Goal: Information Seeking & Learning: Learn about a topic

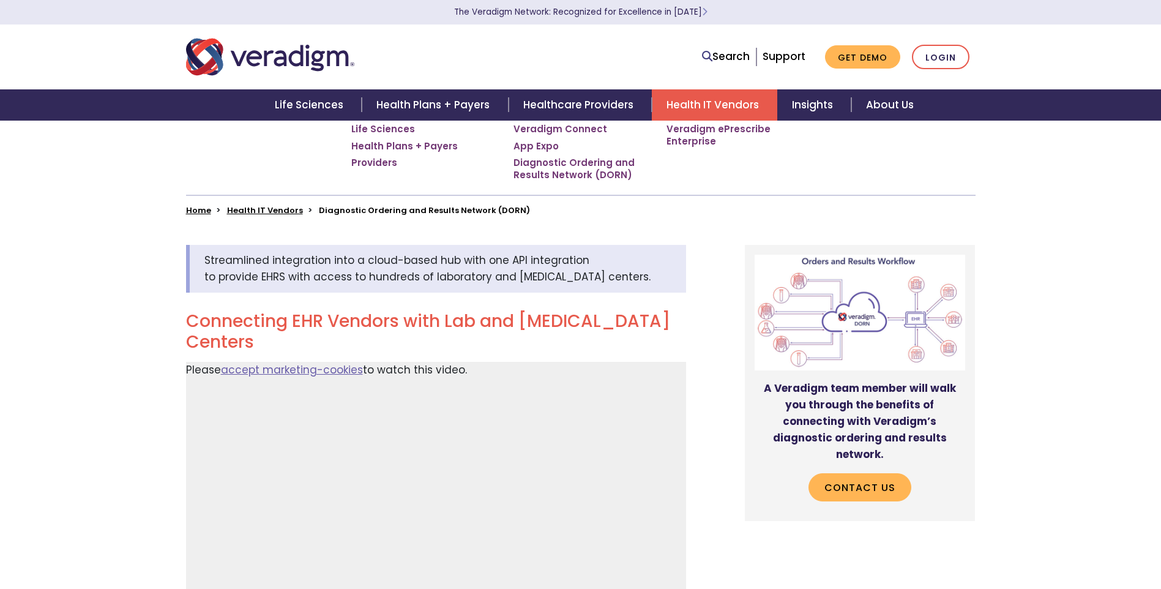
scroll to position [245, 0]
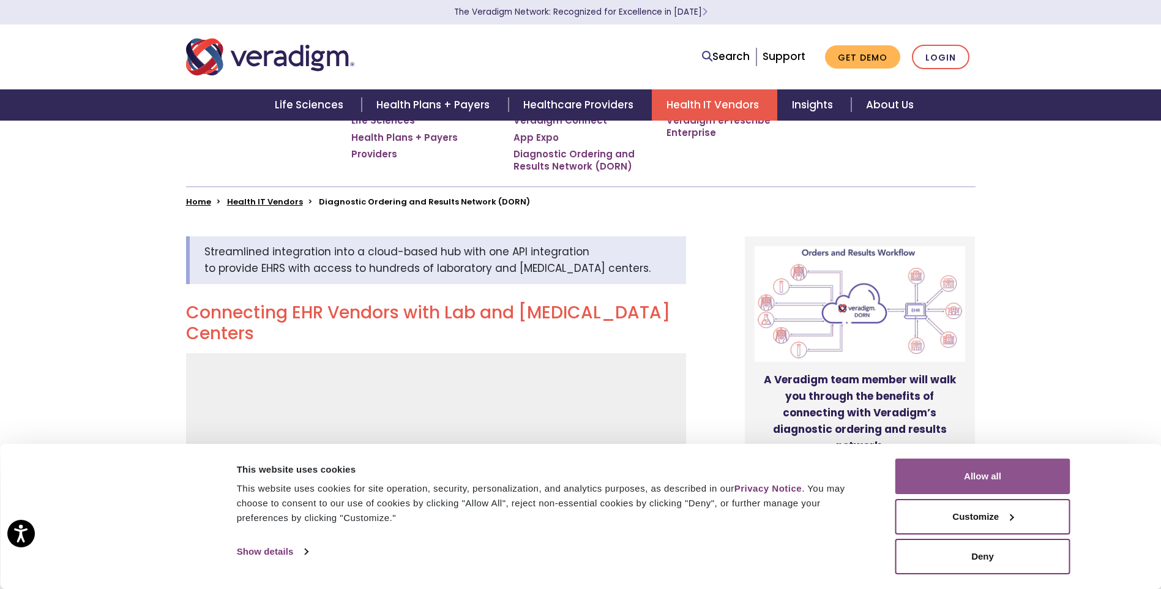
click at [1017, 485] on button "Allow all" at bounding box center [982, 475] width 175 height 35
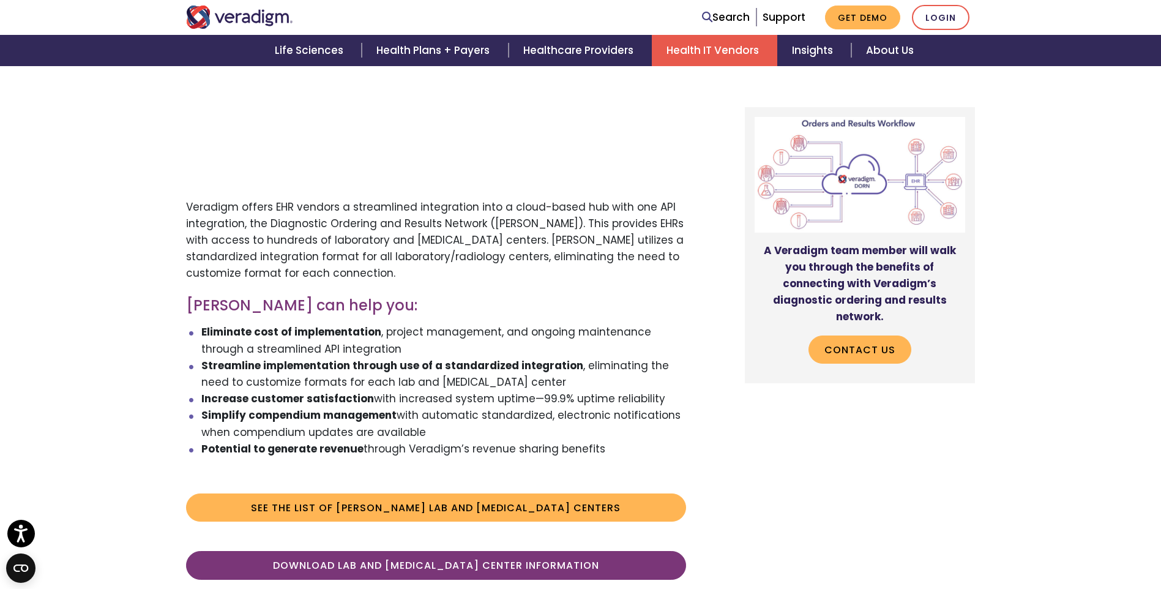
scroll to position [673, 0]
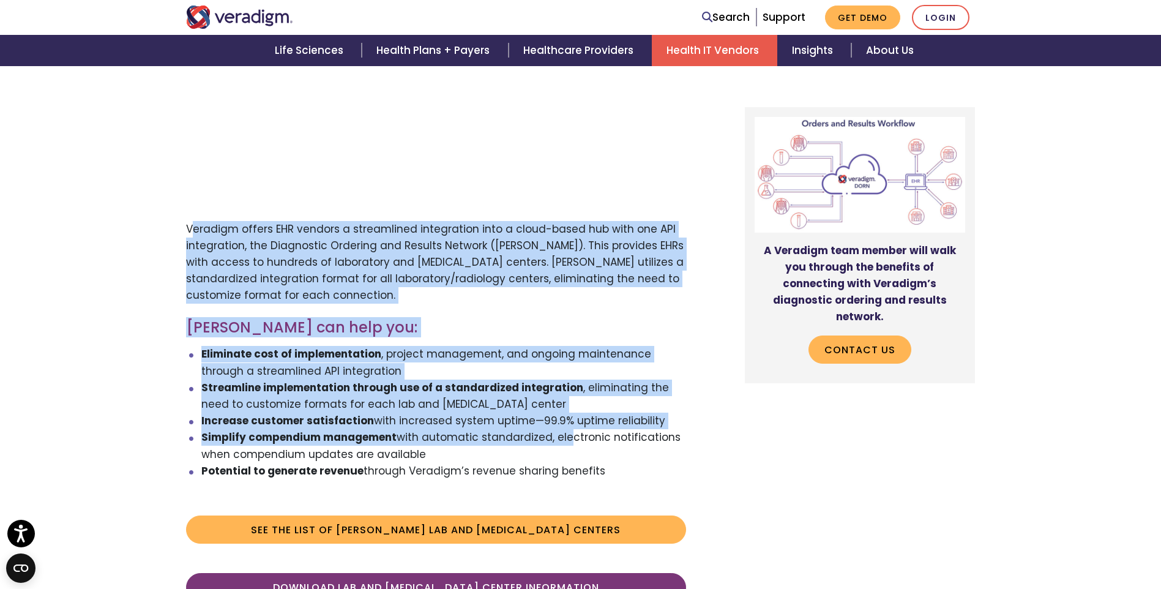
drag, startPoint x: 190, startPoint y: 207, endPoint x: 565, endPoint y: 414, distance: 427.7
click at [565, 414] on div "Streamlined integration into a cloud-based hub with one API integration to prov…" at bounding box center [446, 209] width 538 height 803
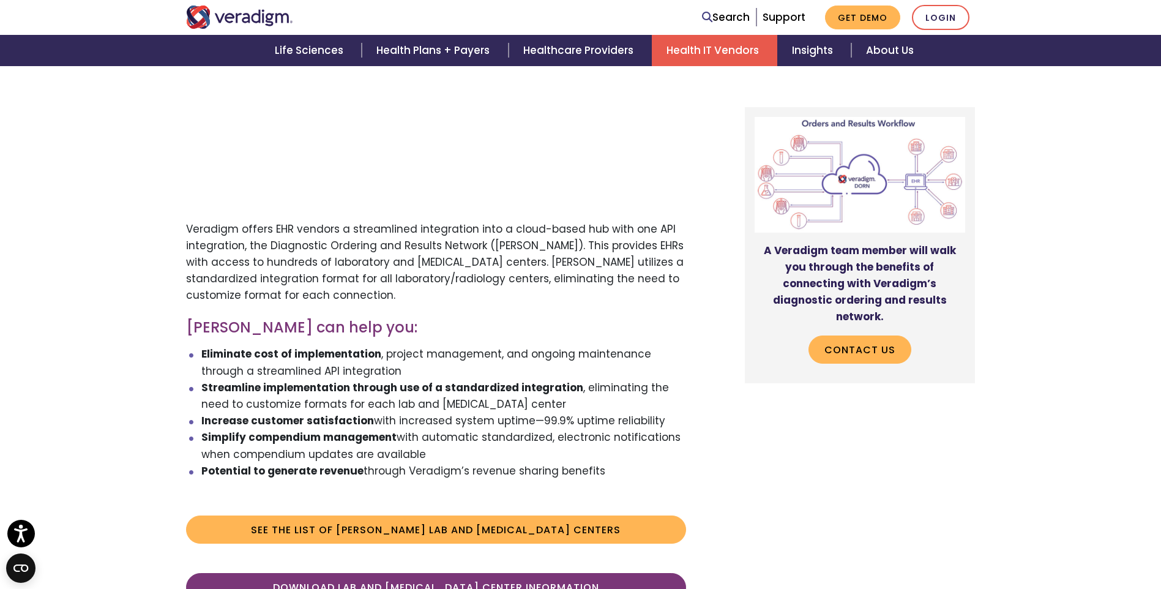
click at [186, 221] on p "Veradigm offers EHR vendors a streamlined integration into a cloud-based hub wi…" at bounding box center [436, 262] width 500 height 83
drag, startPoint x: 181, startPoint y: 206, endPoint x: 630, endPoint y: 457, distance: 513.8
click at [630, 457] on div "Streamlined integration into a cloud-based hub with one API integration to prov…" at bounding box center [446, 209] width 538 height 803
copy div "Veradigm offers EHR vendors a streamlined integration into a cloud-based hub wi…"
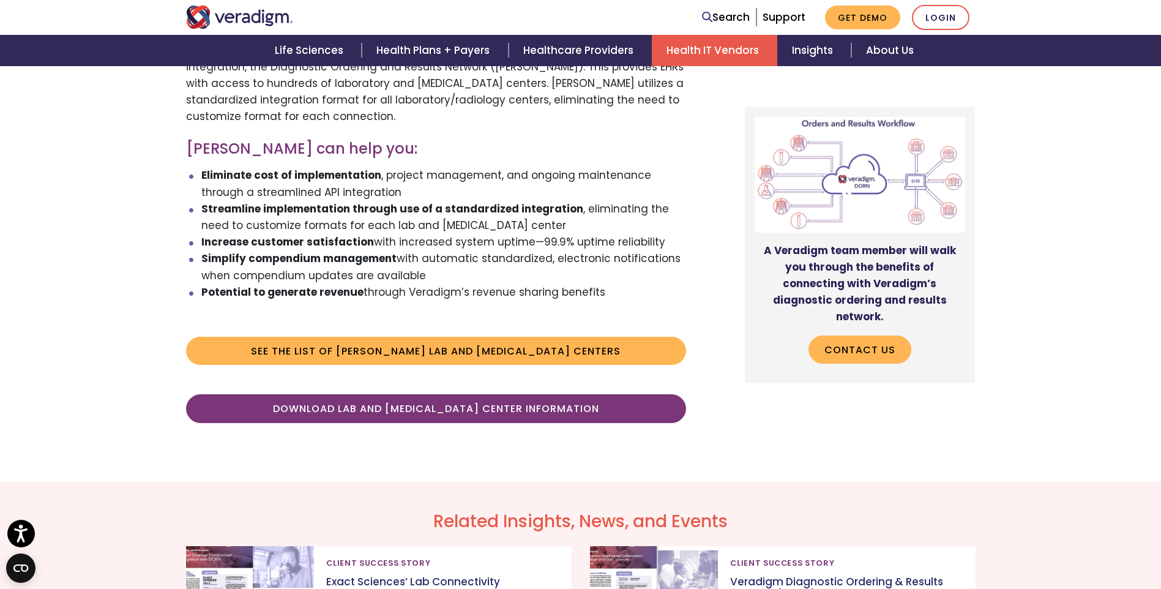
scroll to position [856, 0]
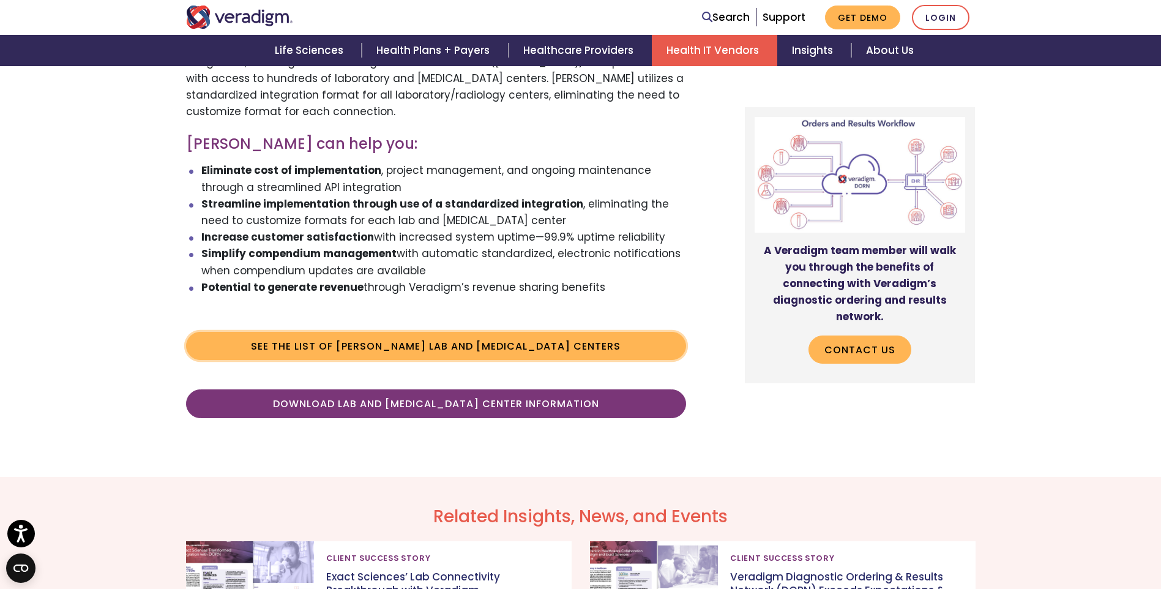
click at [451, 332] on link "See the list of [PERSON_NAME] Lab and [MEDICAL_DATA] Centers" at bounding box center [436, 346] width 500 height 28
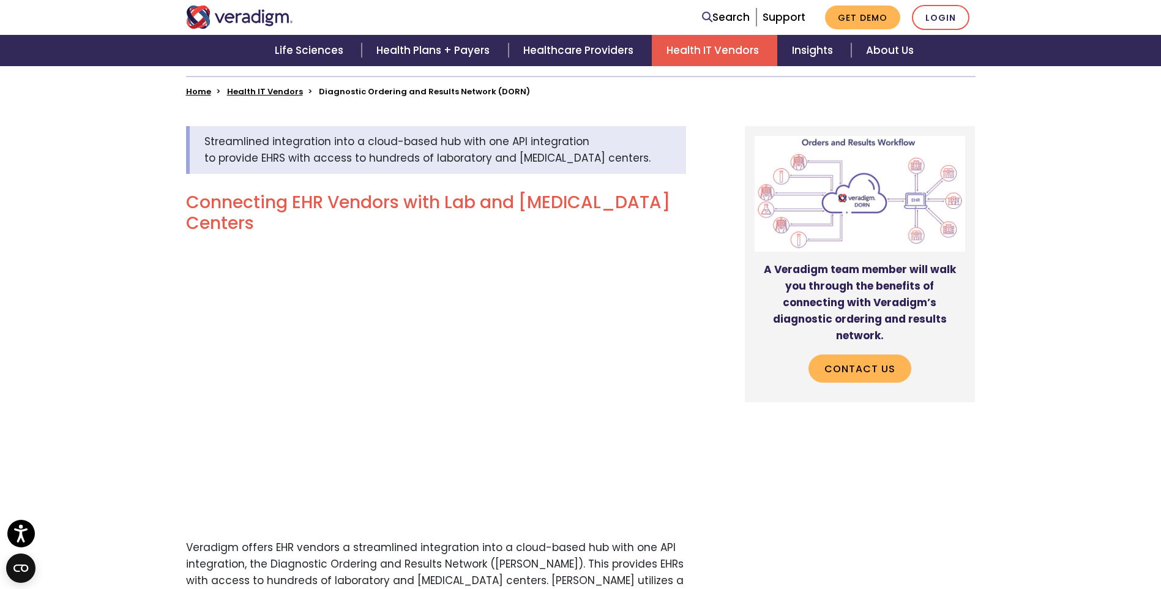
scroll to position [367, 0]
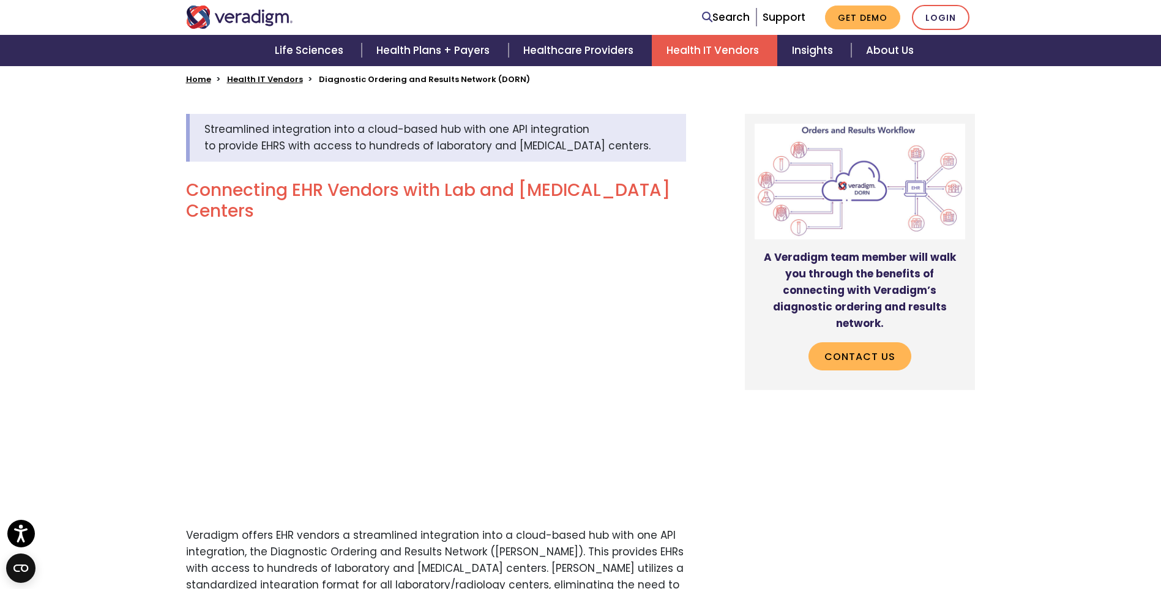
click at [1063, 261] on div "Streamlined integration into a cloud-based hub with one API integration to prov…" at bounding box center [580, 525] width 1161 height 882
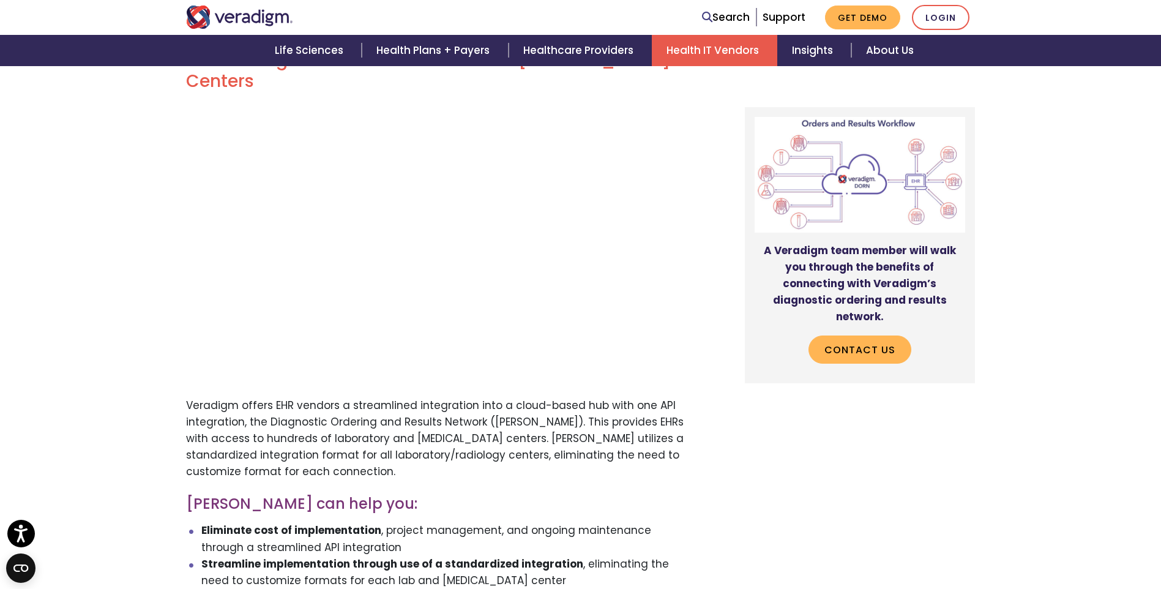
scroll to position [428, 0]
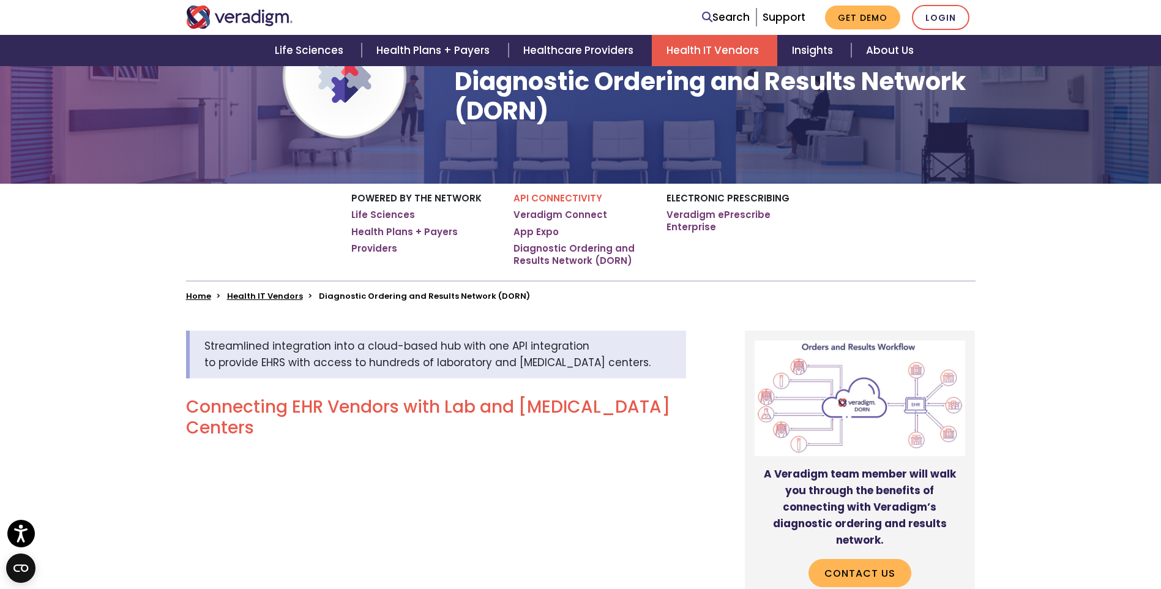
scroll to position [122, 0]
